Goal: Information Seeking & Learning: Learn about a topic

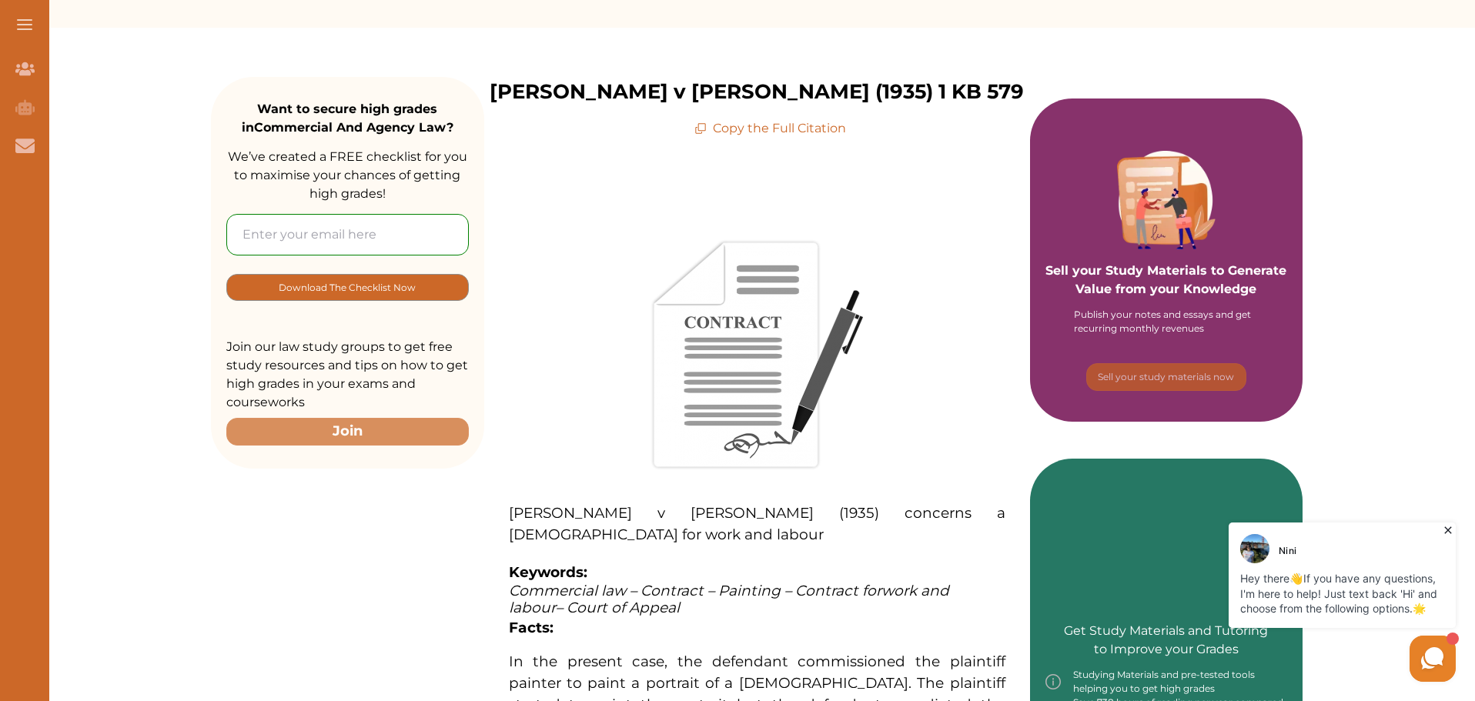
scroll to position [385, 0]
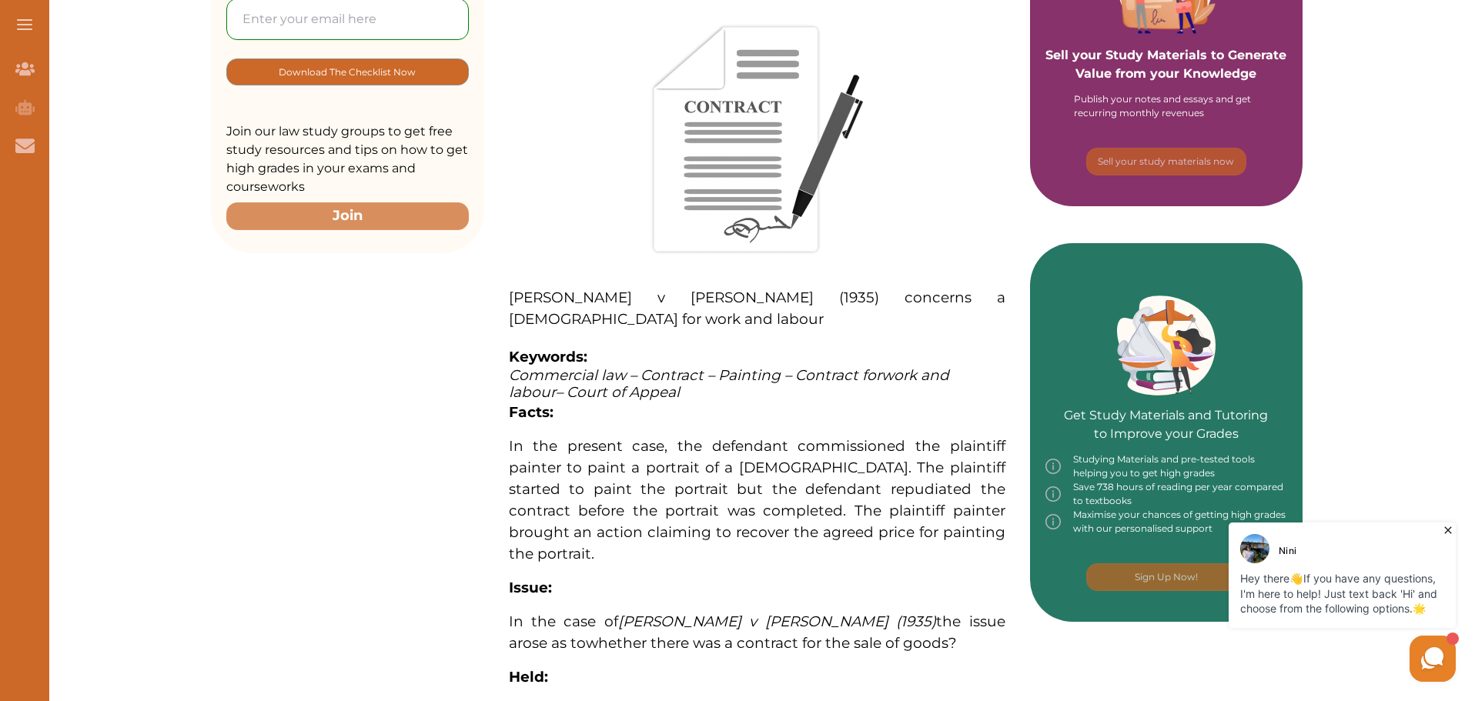
drag, startPoint x: 649, startPoint y: 465, endPoint x: 850, endPoint y: 468, distance: 201.0
click at [850, 468] on span "In the present case, the defendant commissioned the plaintiff painter to paint …" at bounding box center [757, 500] width 497 height 126
click at [529, 394] on button "Login" at bounding box center [504, 384] width 172 height 35
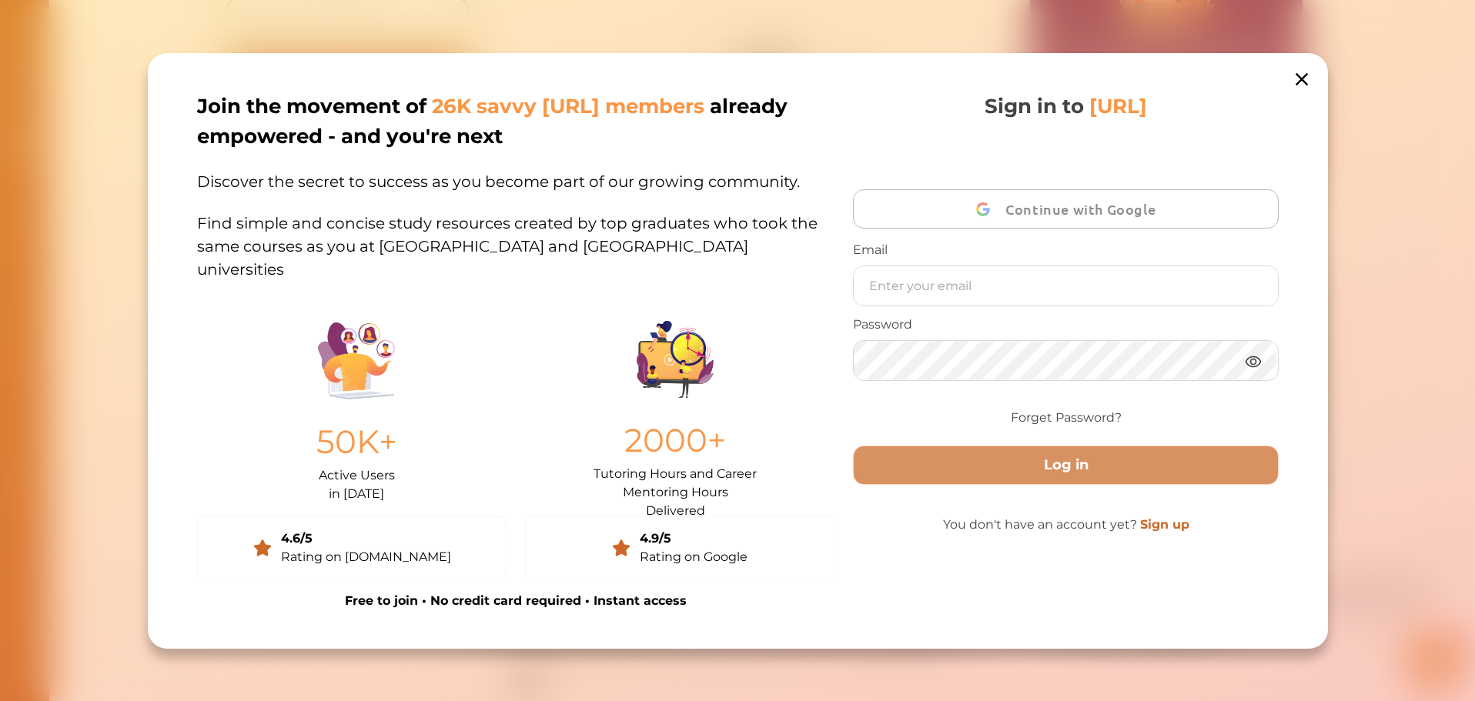
scroll to position [8, 0]
click at [1291, 69] on icon at bounding box center [1301, 80] width 22 height 22
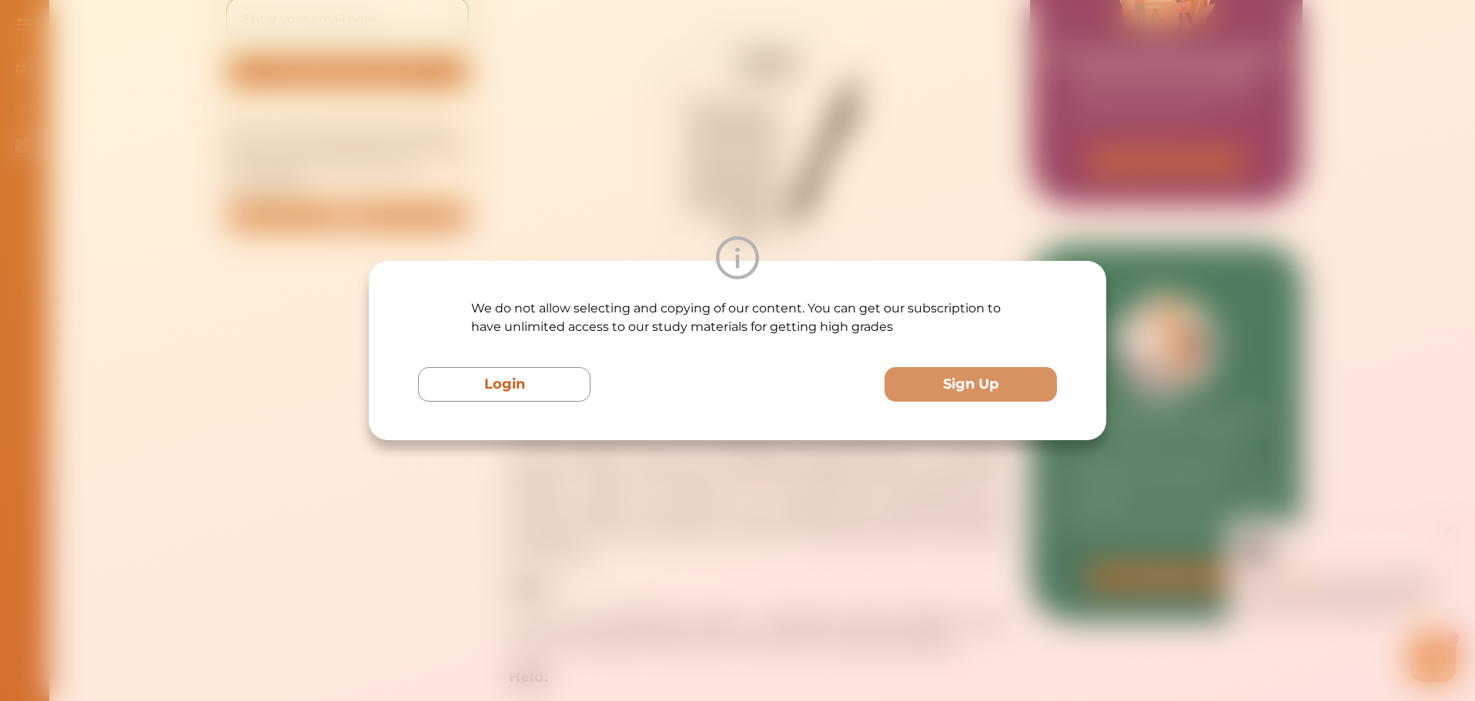
click at [563, 171] on div "We do not allow selecting and copying of our content. You can get our subscript…" at bounding box center [737, 350] width 1475 height 701
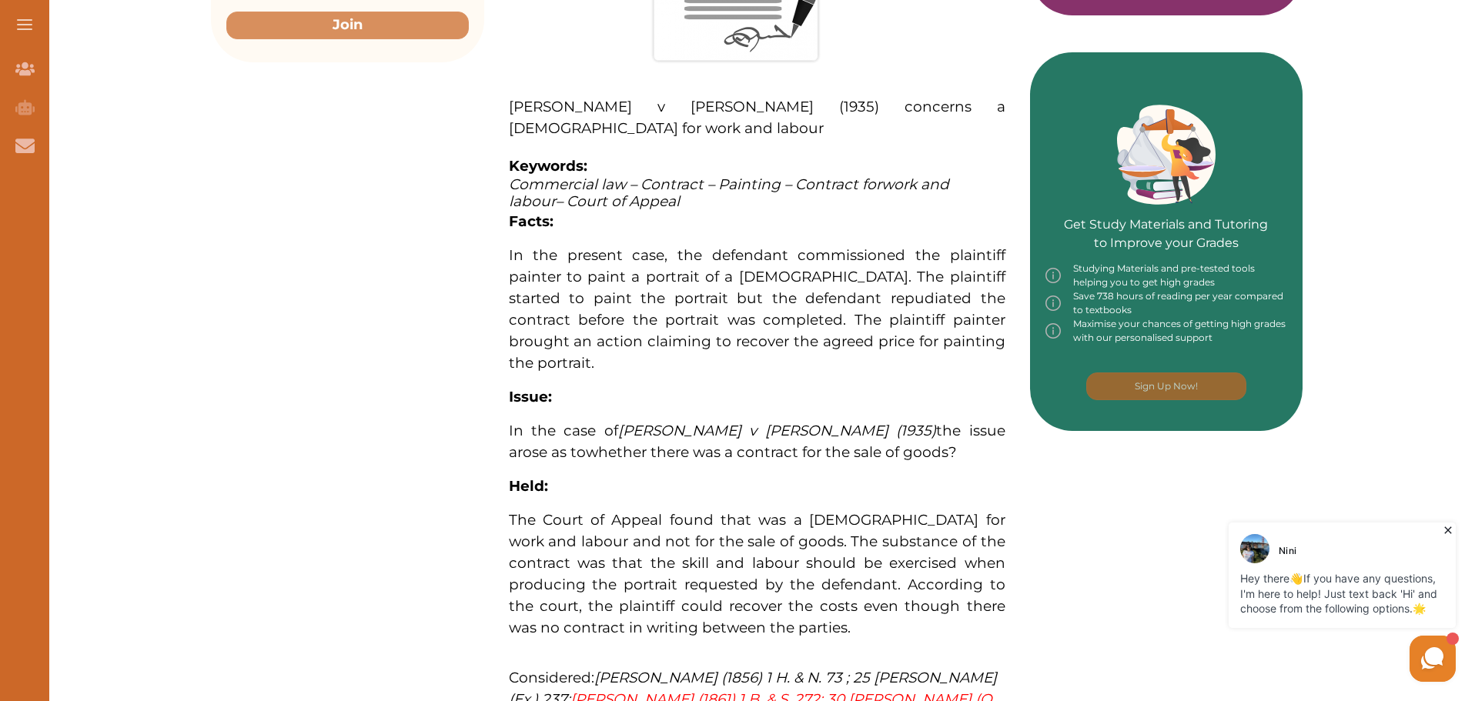
scroll to position [616, 0]
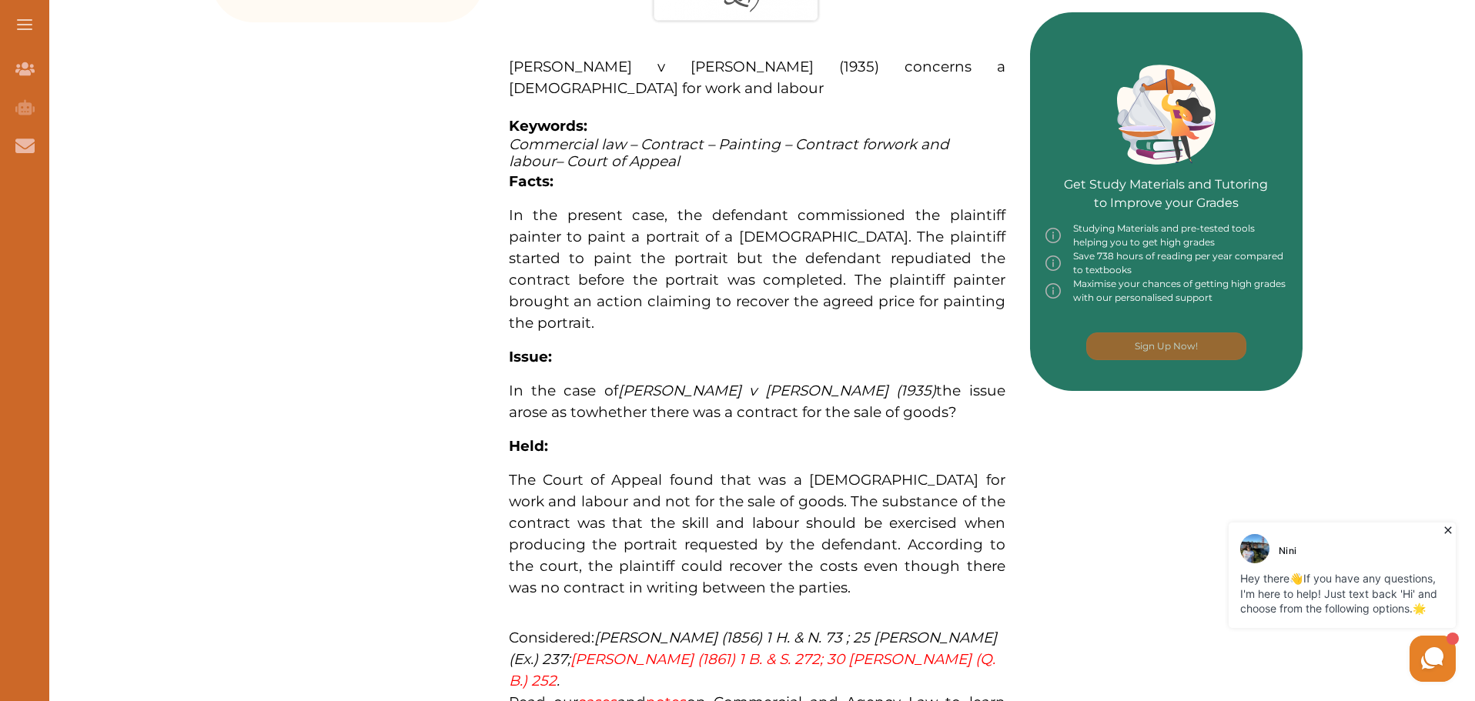
drag, startPoint x: 507, startPoint y: 313, endPoint x: 686, endPoint y: 367, distance: 186.6
click at [686, 367] on div "[PERSON_NAME] v [PERSON_NAME] (1935) concerns a [DEMOGRAPHIC_DATA] for work and…" at bounding box center [757, 230] width 546 height 1079
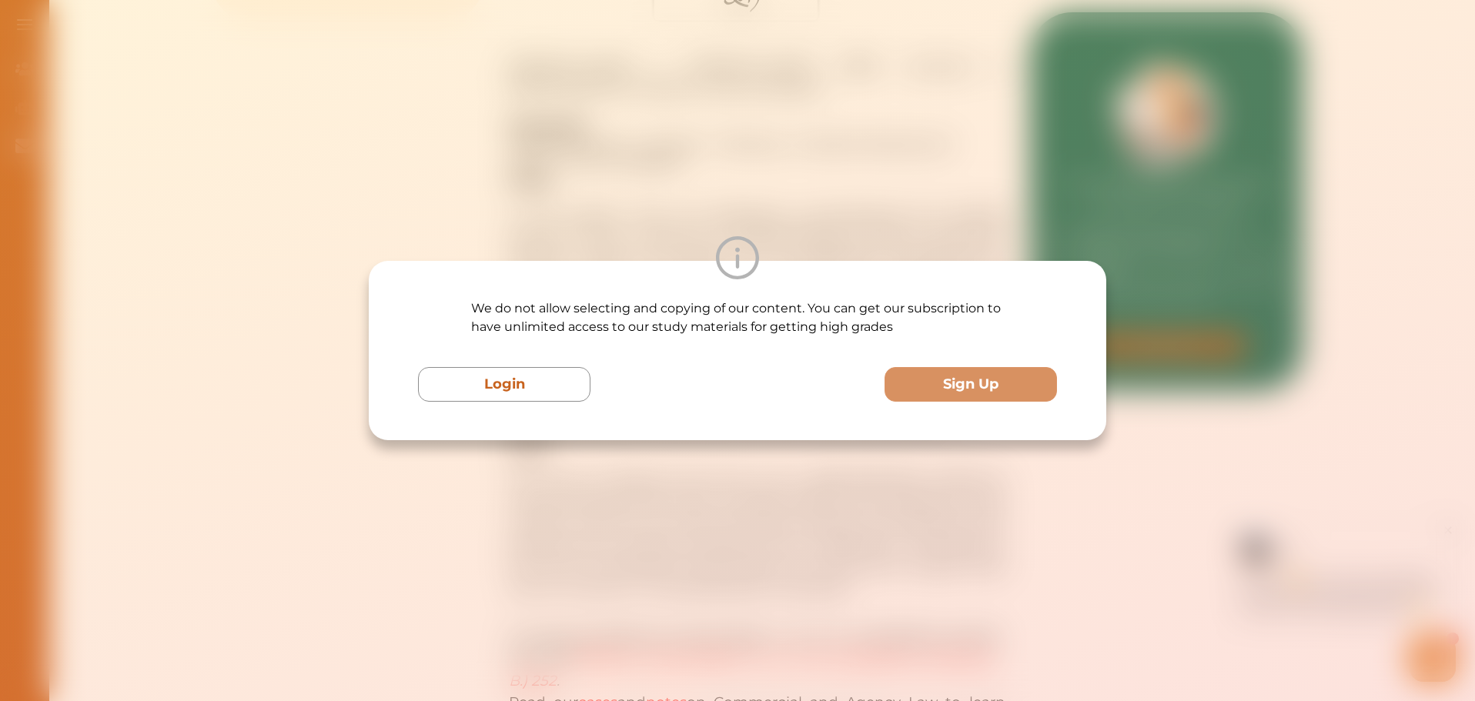
click at [773, 363] on div "We do not allow selecting and copying of our content. You can get our subscript…" at bounding box center [737, 351] width 639 height 102
click at [489, 387] on button "Login" at bounding box center [504, 384] width 172 height 35
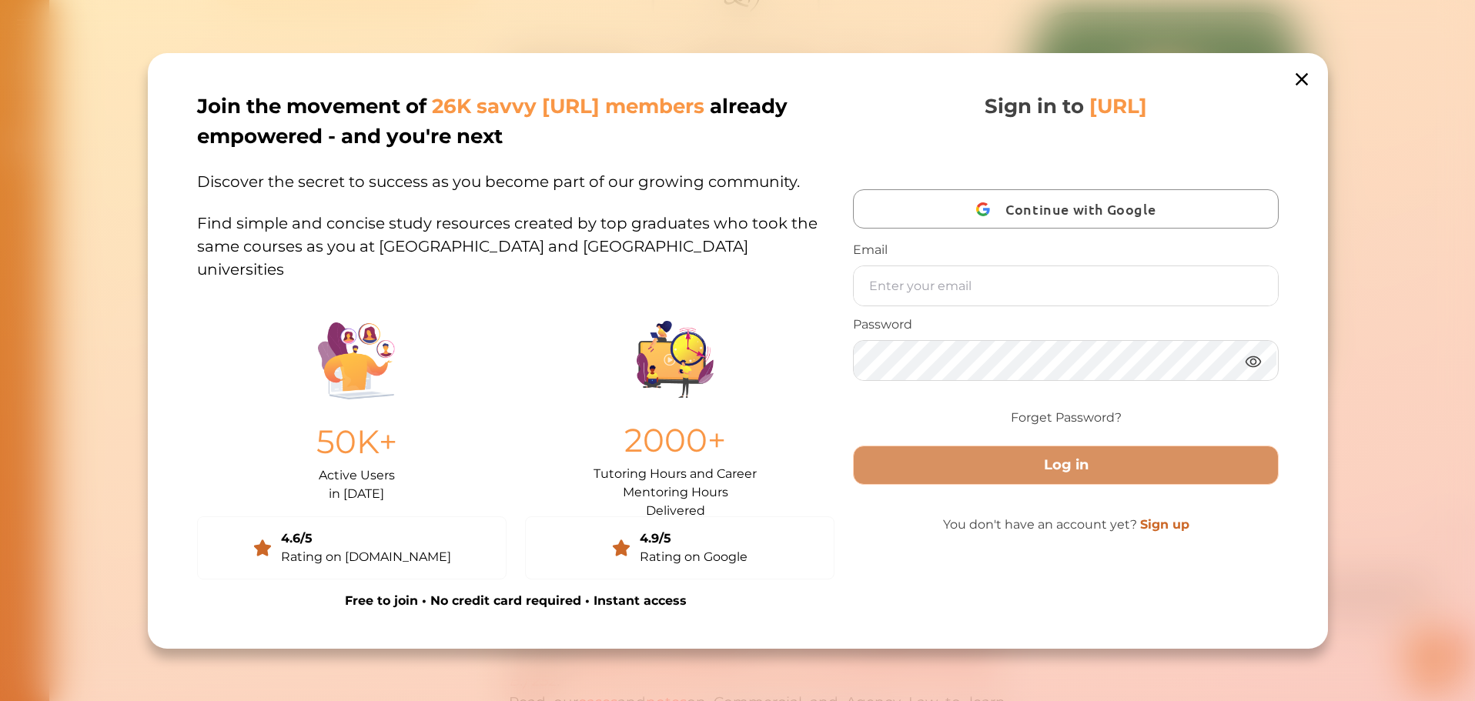
scroll to position [8, 0]
click at [1290, 69] on icon at bounding box center [1301, 80] width 22 height 22
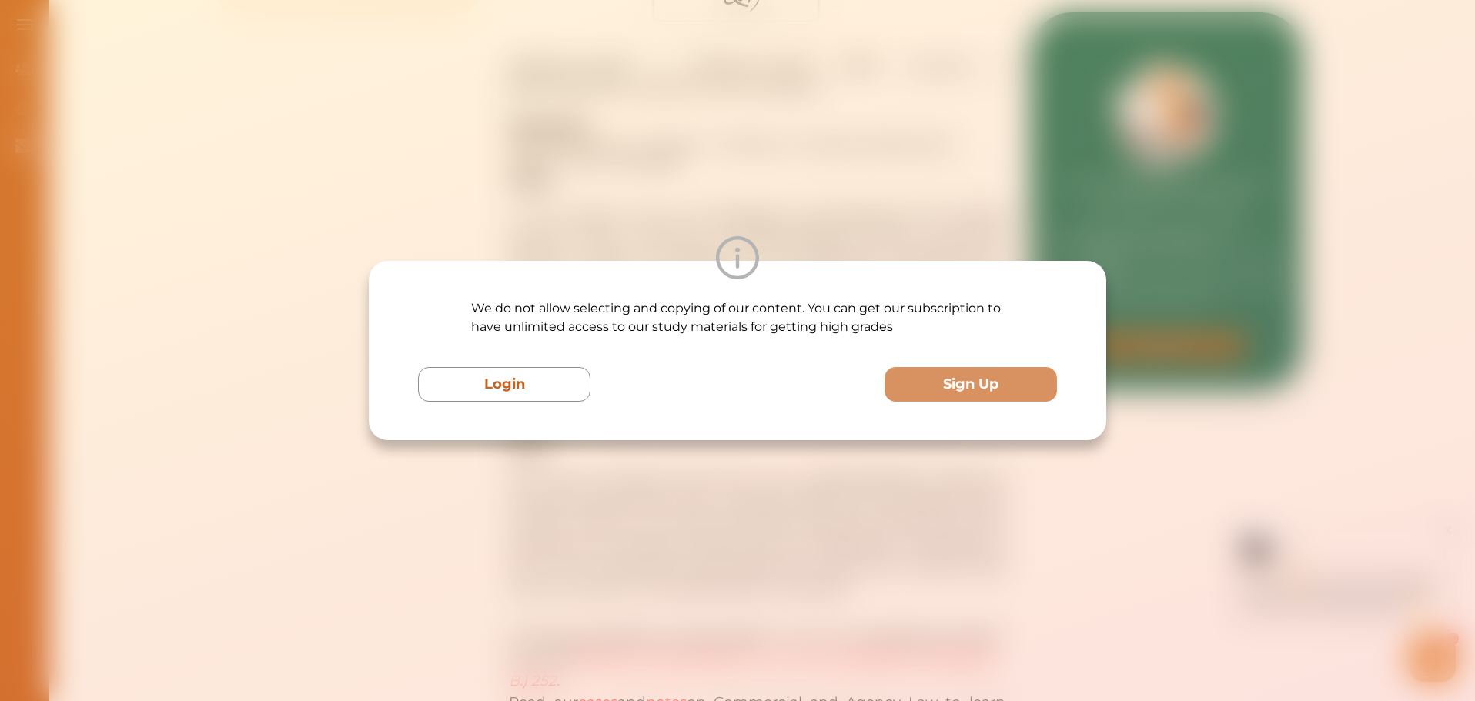
click at [1102, 206] on div "We do not allow selecting and copying of our content. You can get our subscript…" at bounding box center [737, 350] width 1475 height 701
